Goal: Check status: Check status

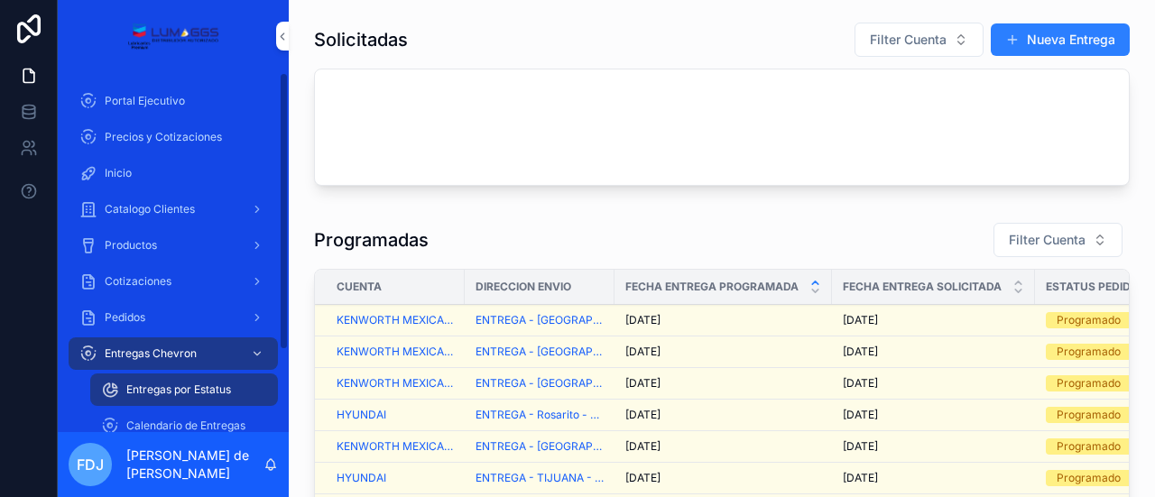
scroll to position [859, 0]
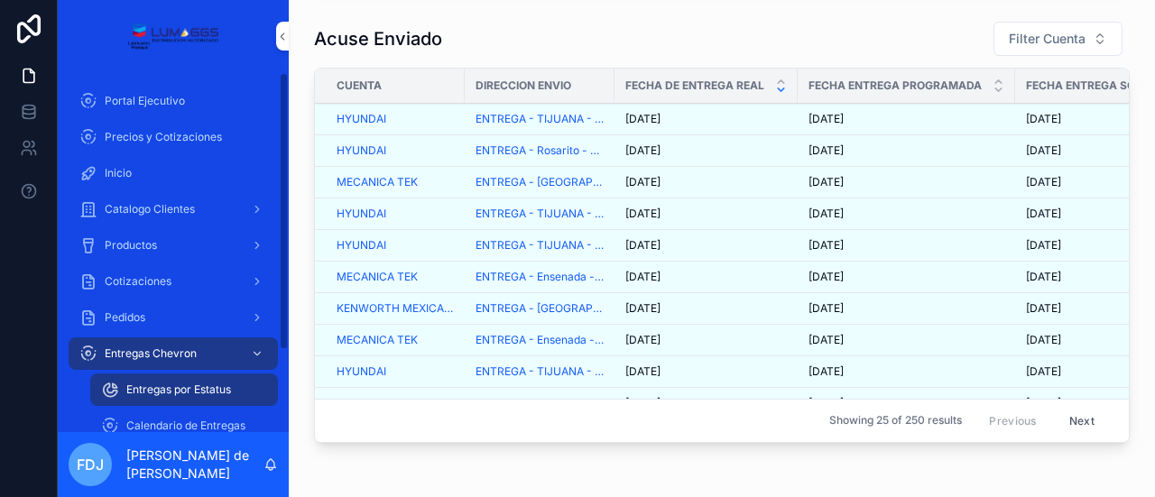
click at [226, 387] on span "Entregas por Estatus" at bounding box center [178, 390] width 105 height 14
click at [180, 425] on span "Calendario de Entregas" at bounding box center [185, 426] width 119 height 14
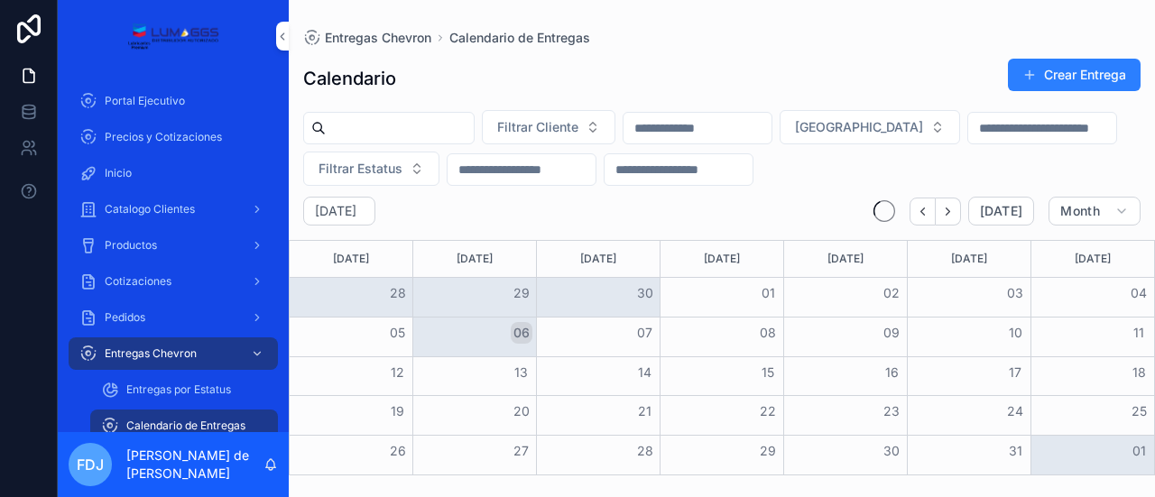
click at [183, 395] on span "Entregas por Estatus" at bounding box center [178, 390] width 105 height 14
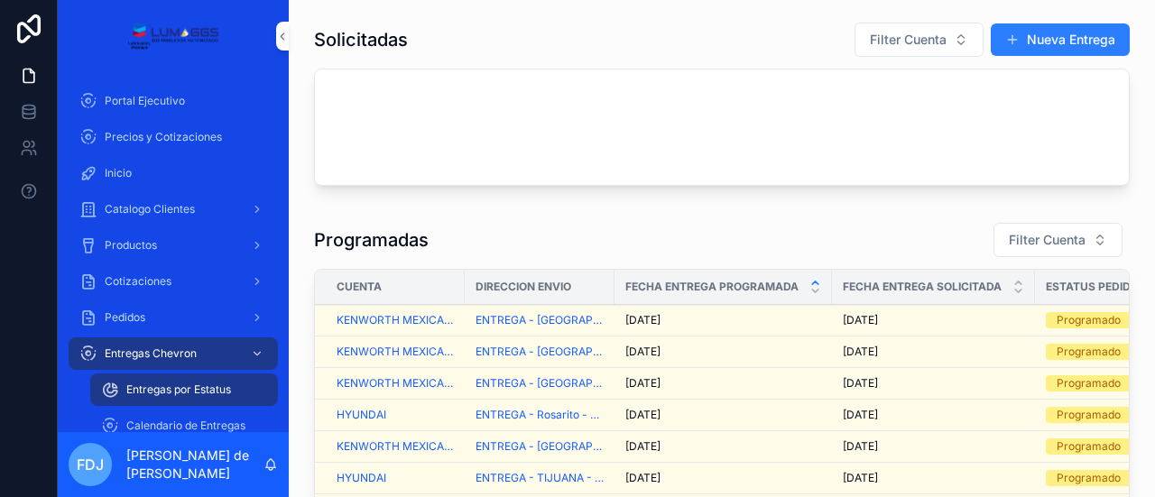
click at [745, 350] on div "[DATE] [DATE]" at bounding box center [723, 352] width 196 height 14
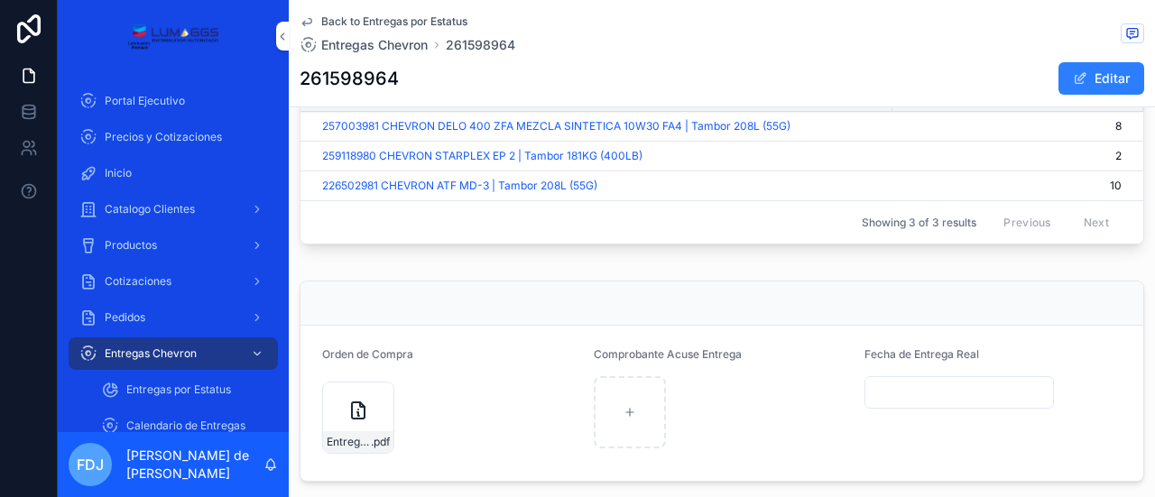
scroll to position [852, 0]
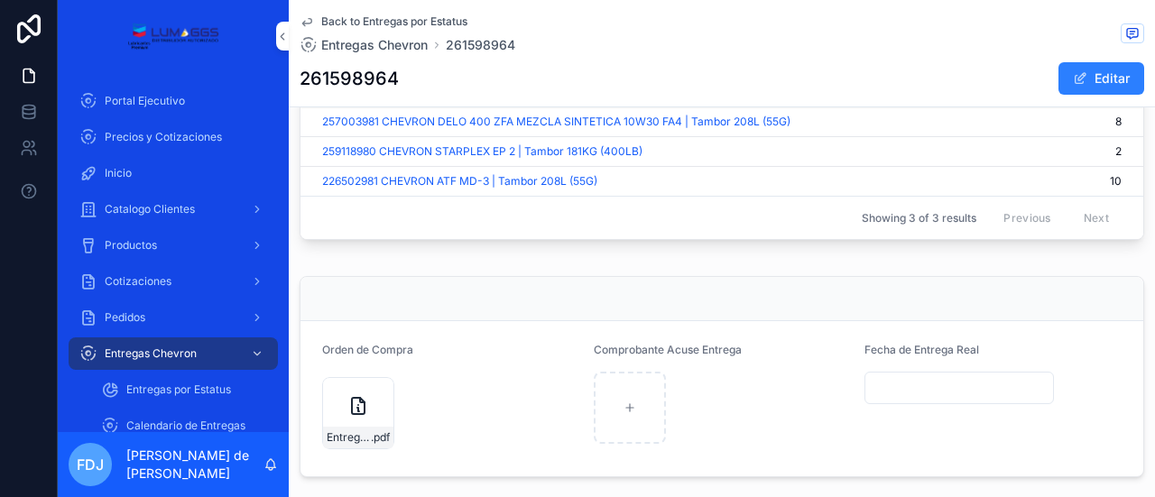
click at [334, 392] on div "Entrega-Kenmex_29-sep .pdf" at bounding box center [358, 413] width 72 height 72
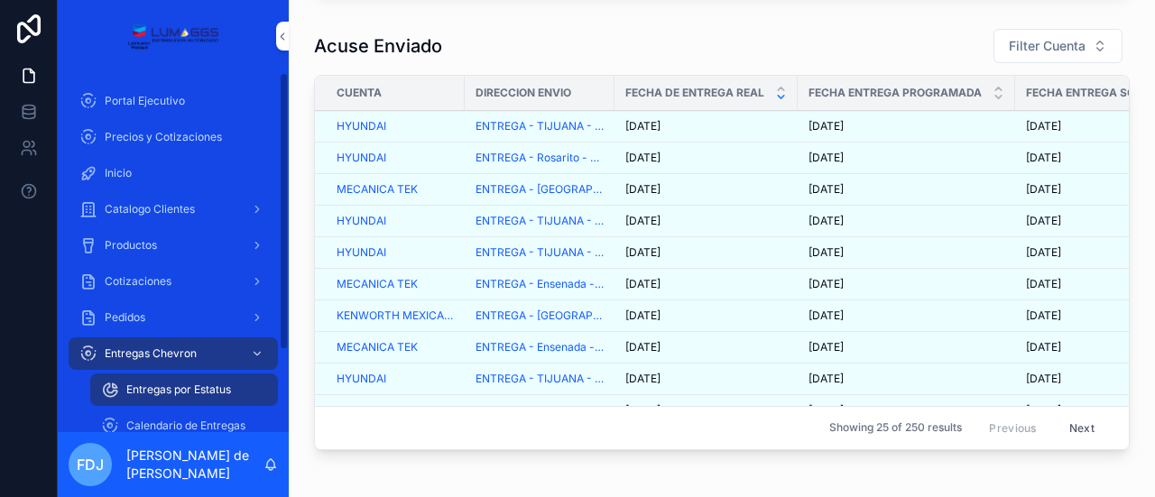
click at [207, 385] on span "Entregas por Estatus" at bounding box center [178, 390] width 105 height 14
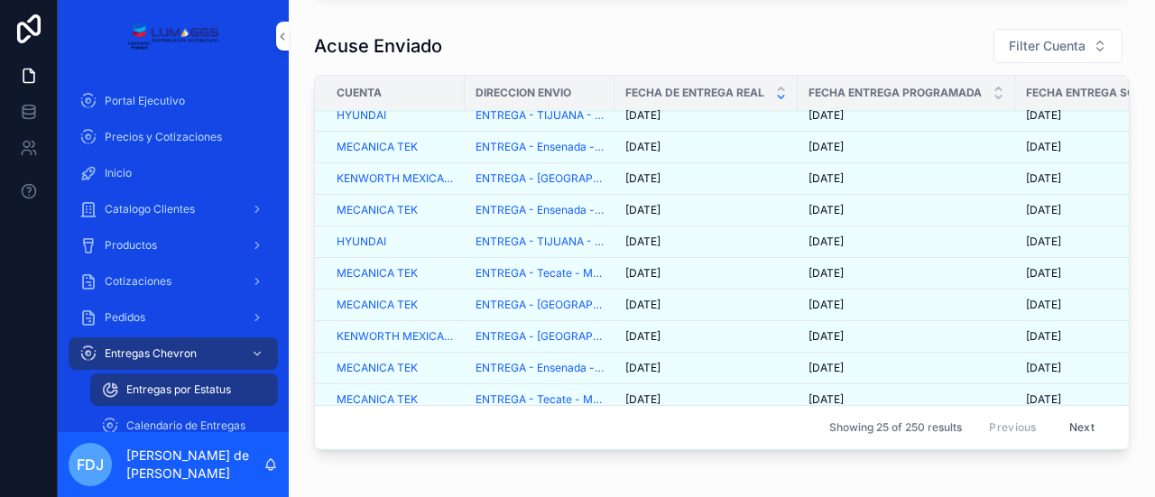
scroll to position [138, 0]
click at [211, 391] on span "Entregas por Estatus" at bounding box center [178, 390] width 105 height 14
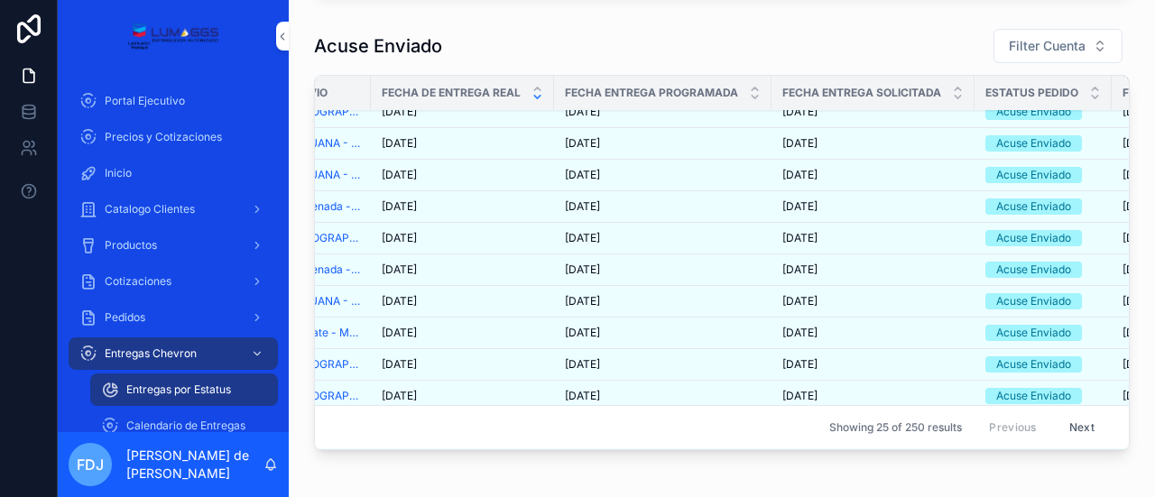
drag, startPoint x: 1099, startPoint y: 161, endPoint x: 1100, endPoint y: 142, distance: 19.0
click at [1100, 142] on tbody "HYUNDAI ENTREGA - TIJUANA - HYUNDAI [DATE] [DATE] [DATE] [DATE] [DATE] [DATE] A…" at bounding box center [900, 428] width 1658 height 790
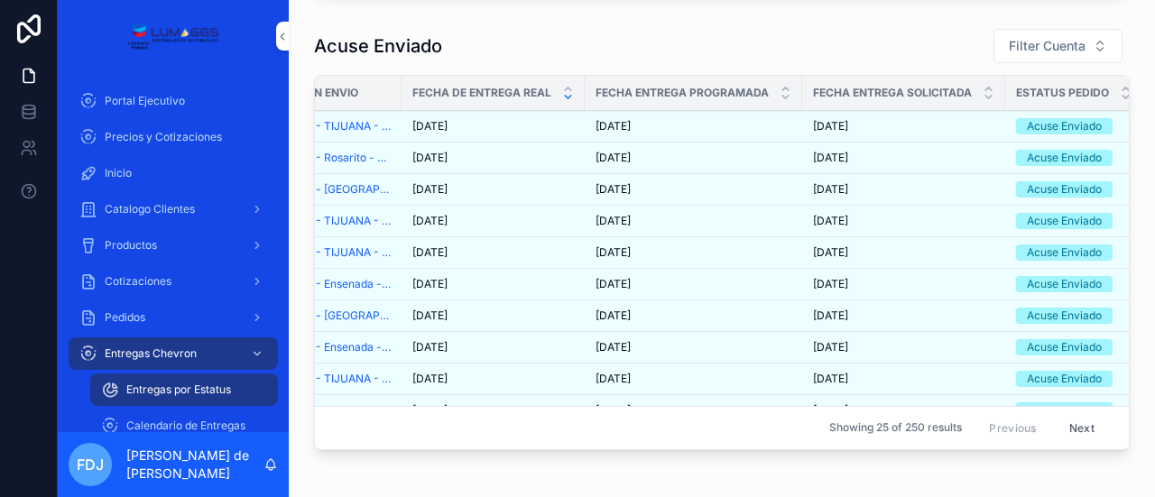
scroll to position [0, 0]
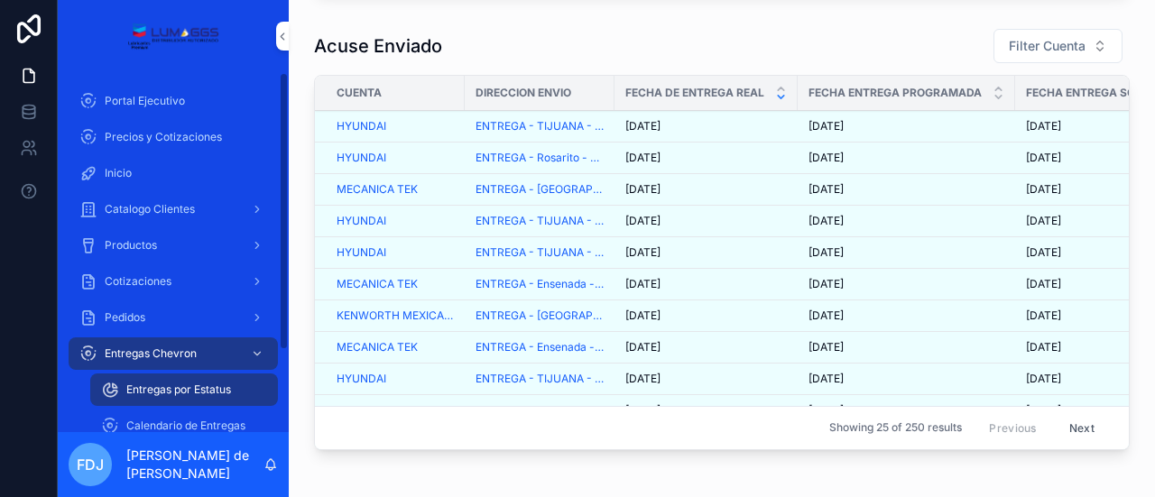
click at [180, 391] on span "Entregas por Estatus" at bounding box center [178, 390] width 105 height 14
click at [180, 420] on span "Calendario de Entregas" at bounding box center [185, 426] width 119 height 14
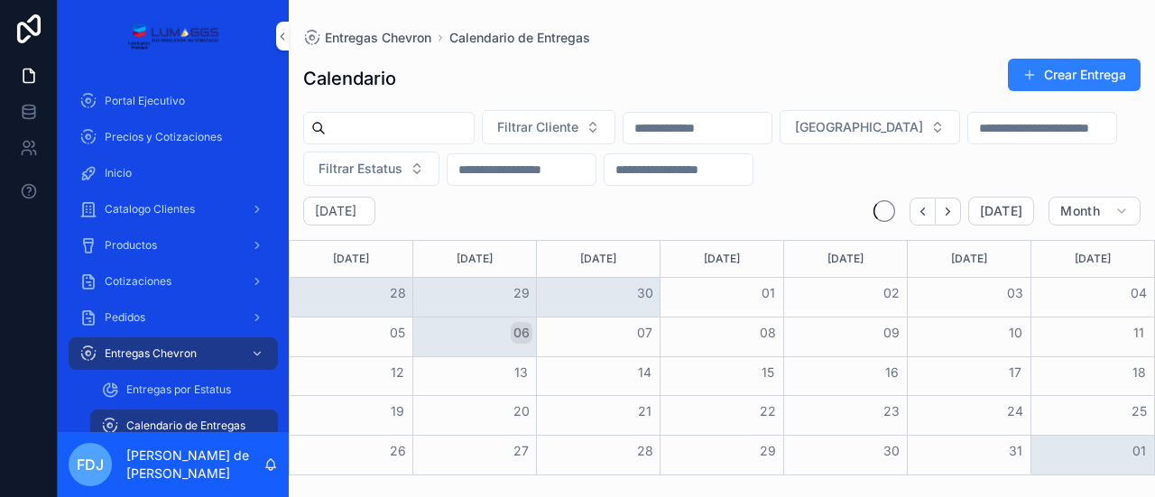
click at [180, 395] on span "Entregas por Estatus" at bounding box center [178, 390] width 105 height 14
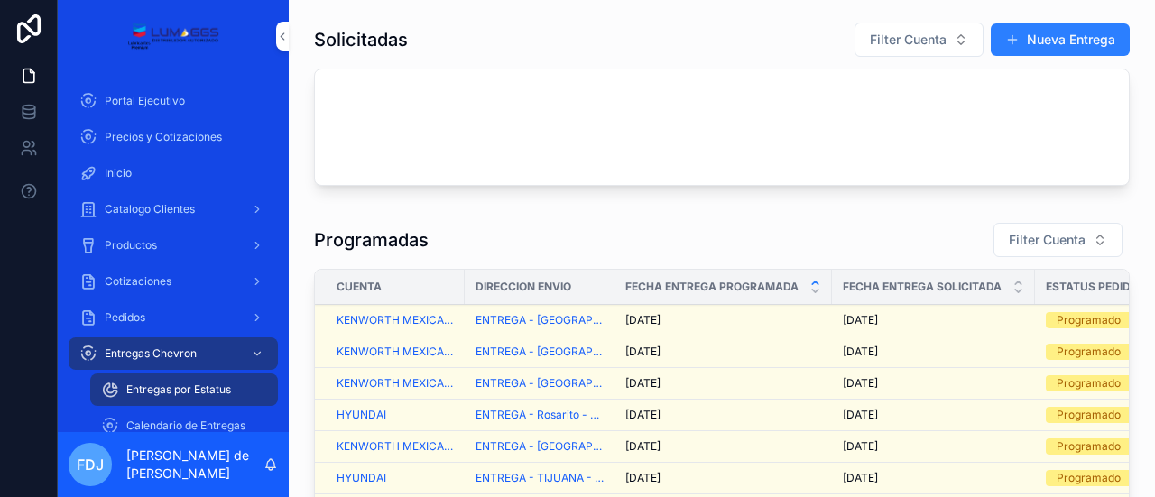
click at [709, 346] on div "[DATE] [DATE]" at bounding box center [723, 352] width 196 height 14
click at [755, 389] on td "[DATE] [DATE]" at bounding box center [722, 384] width 217 height 32
click at [711, 383] on div "[DATE] [DATE]" at bounding box center [723, 383] width 196 height 14
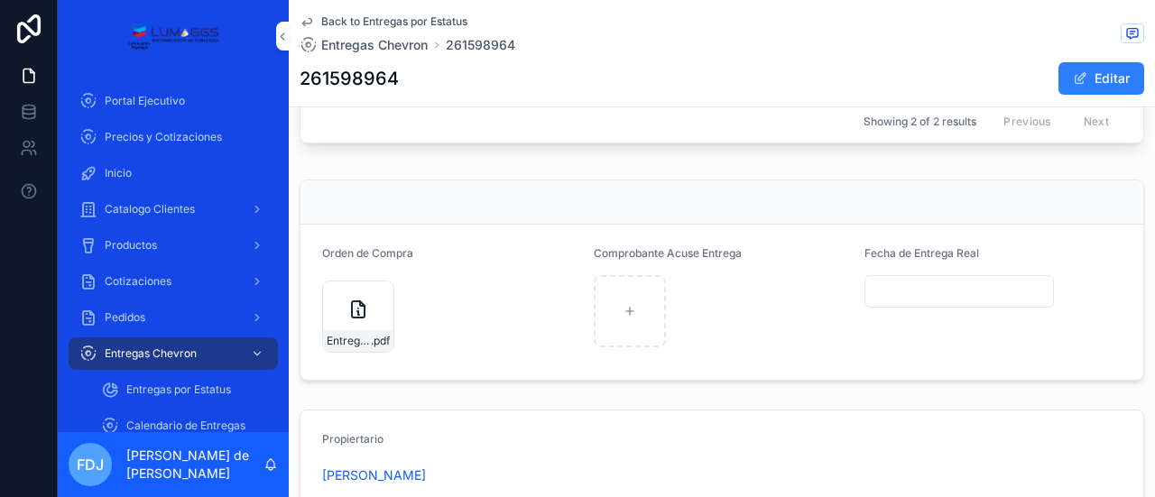
scroll to position [926, 0]
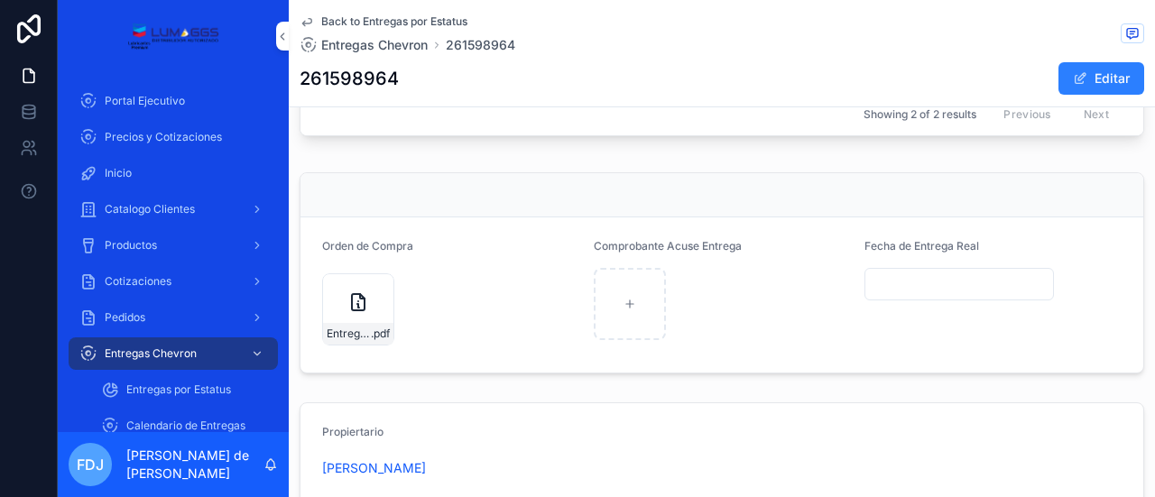
click at [360, 300] on icon "scrollable content" at bounding box center [358, 302] width 22 height 22
